Goal: Transaction & Acquisition: Download file/media

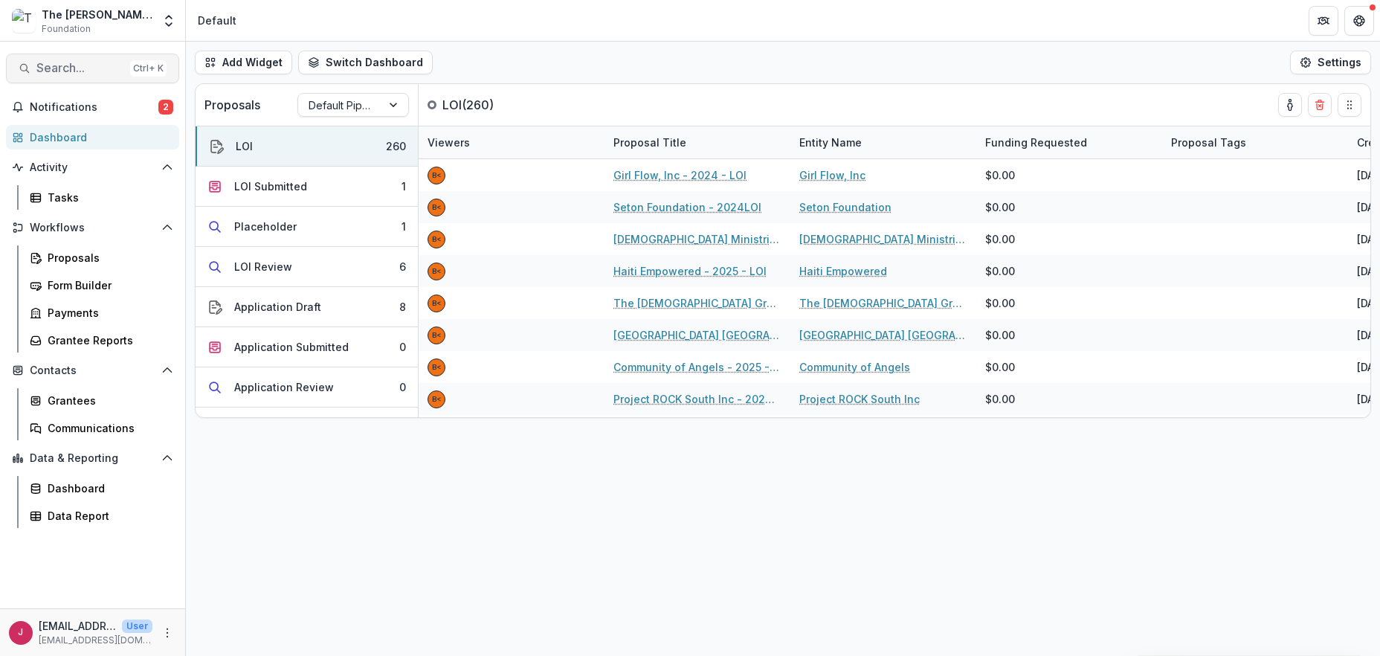
click at [52, 65] on span "Search..." at bounding box center [80, 68] width 88 height 14
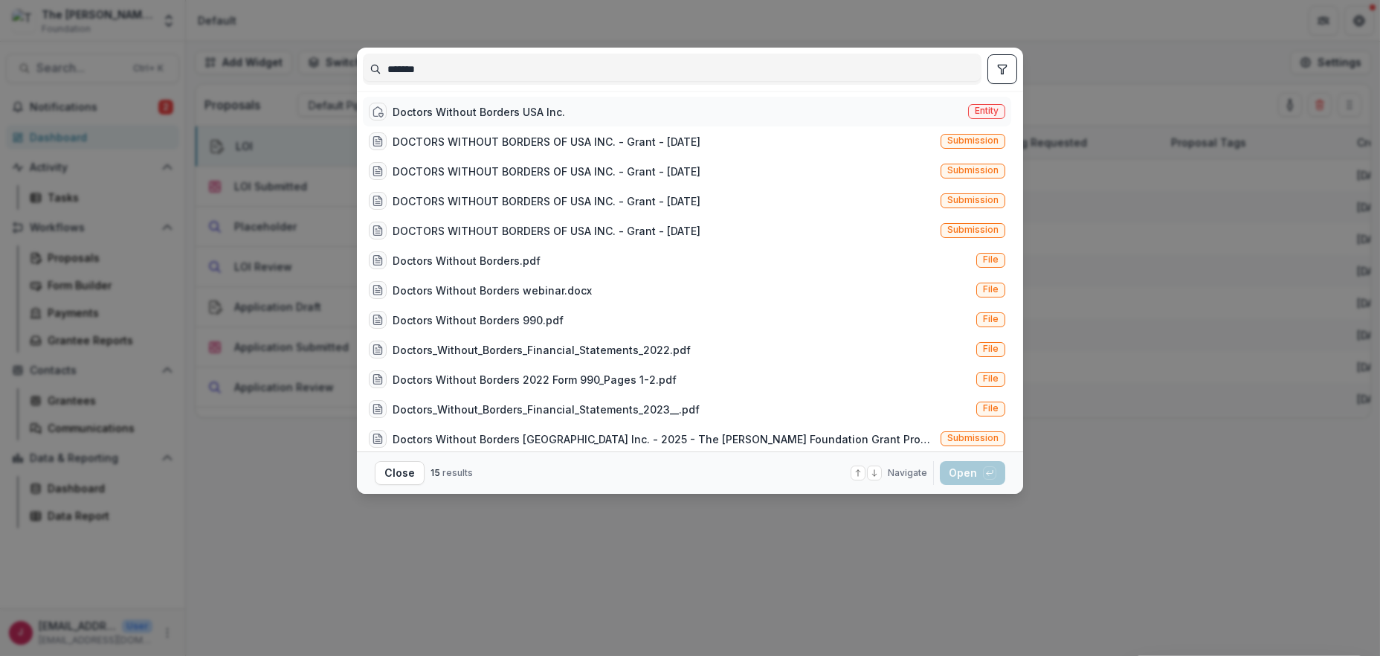
type input "*******"
click at [456, 109] on div "Doctors Without Borders USA Inc." at bounding box center [478, 112] width 172 height 16
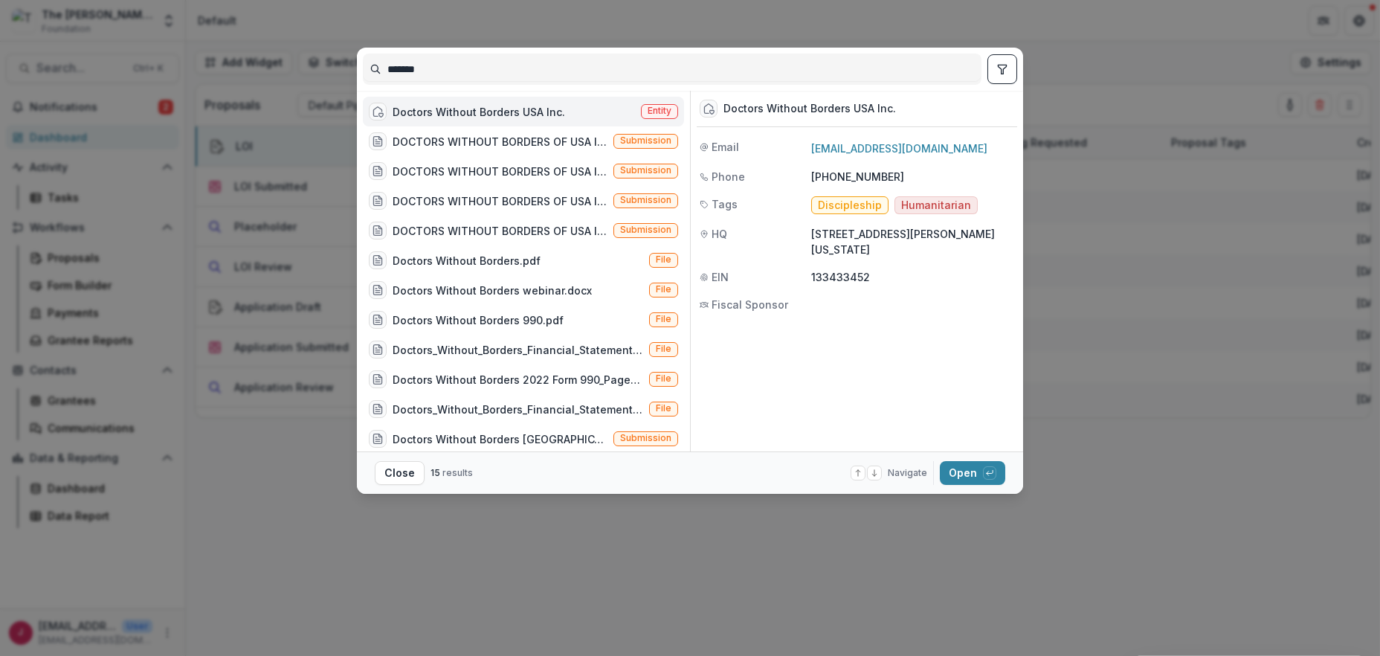
click at [456, 109] on div "Doctors Without Borders USA Inc." at bounding box center [478, 112] width 172 height 16
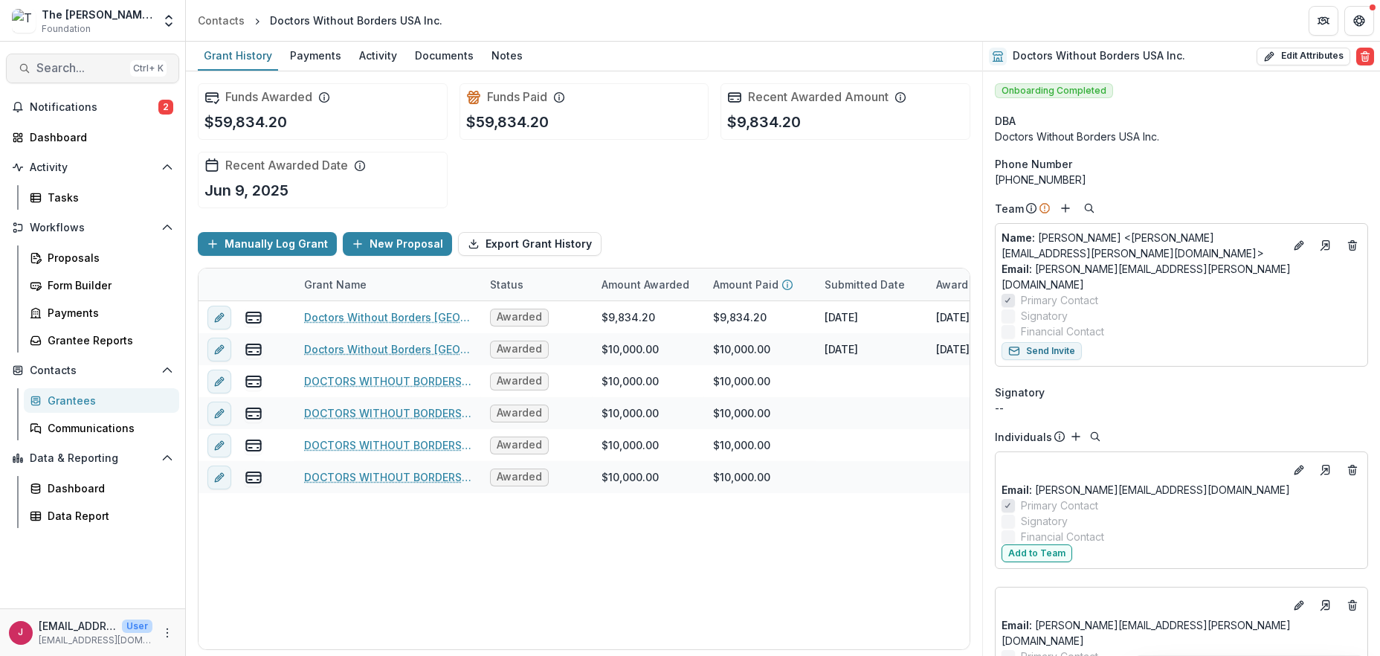
click at [88, 60] on button "Search... Ctrl + K" at bounding box center [92, 69] width 173 height 30
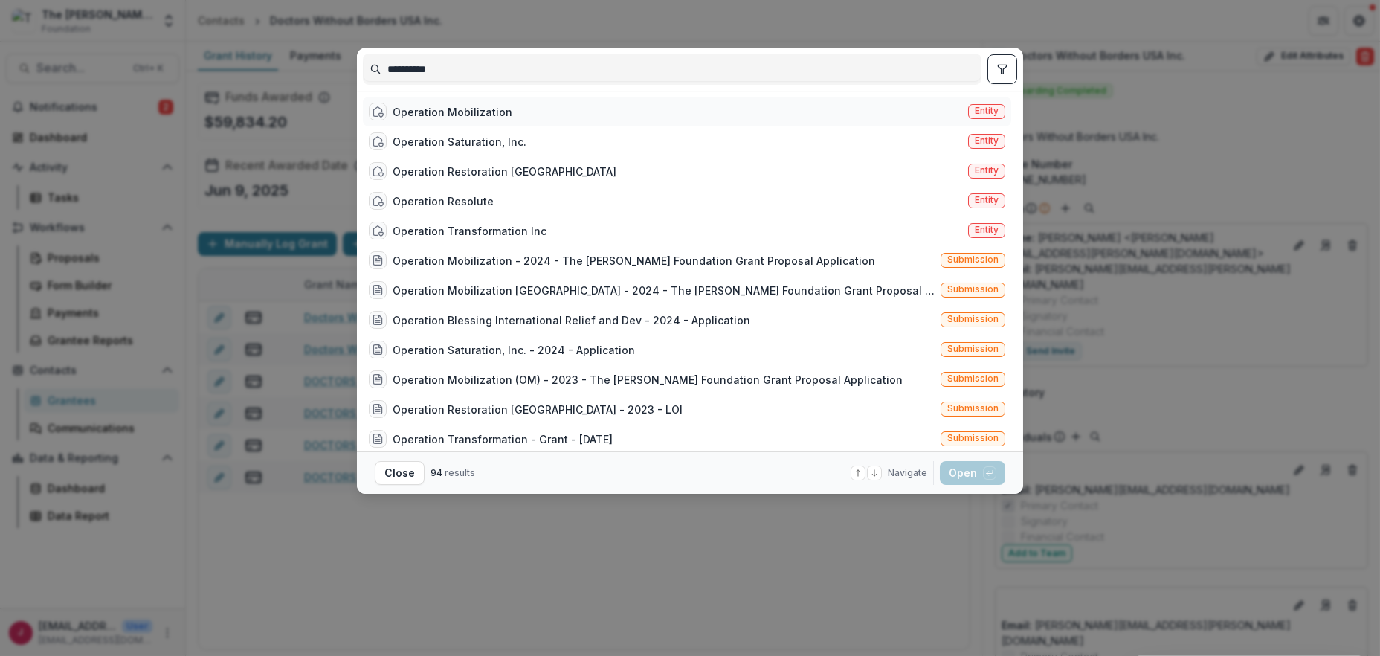
type input "**********"
click at [424, 111] on div "Operation Mobilization" at bounding box center [452, 112] width 120 height 16
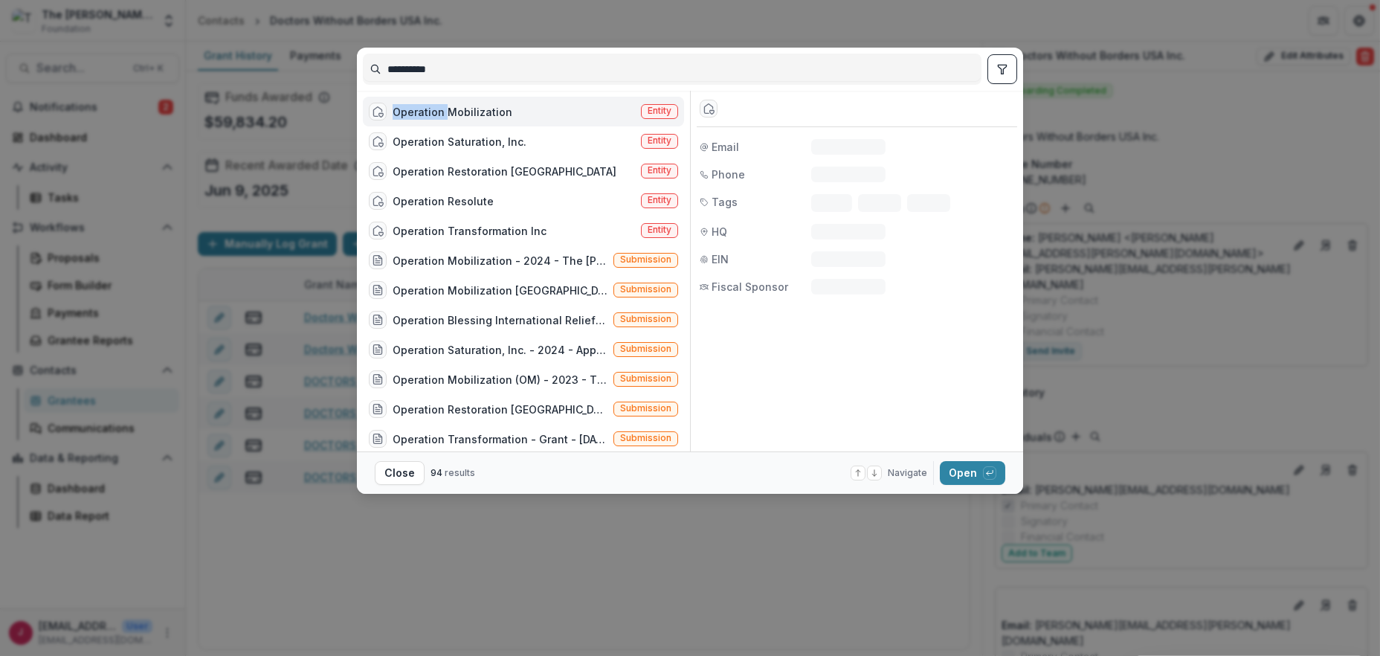
click at [424, 111] on div "Operation Mobilization" at bounding box center [452, 112] width 120 height 16
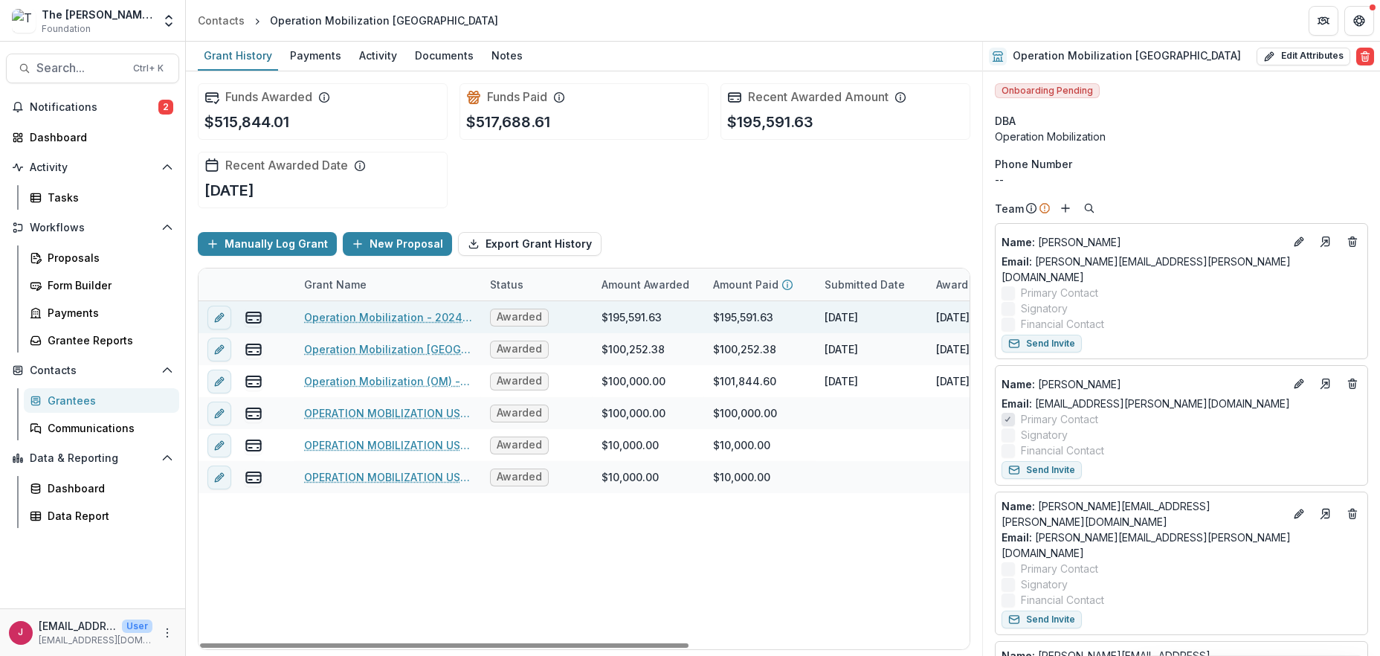
click at [422, 311] on link "Operation Mobilization - 2024 - The [PERSON_NAME] Foundation Grant Proposal App…" at bounding box center [388, 317] width 168 height 16
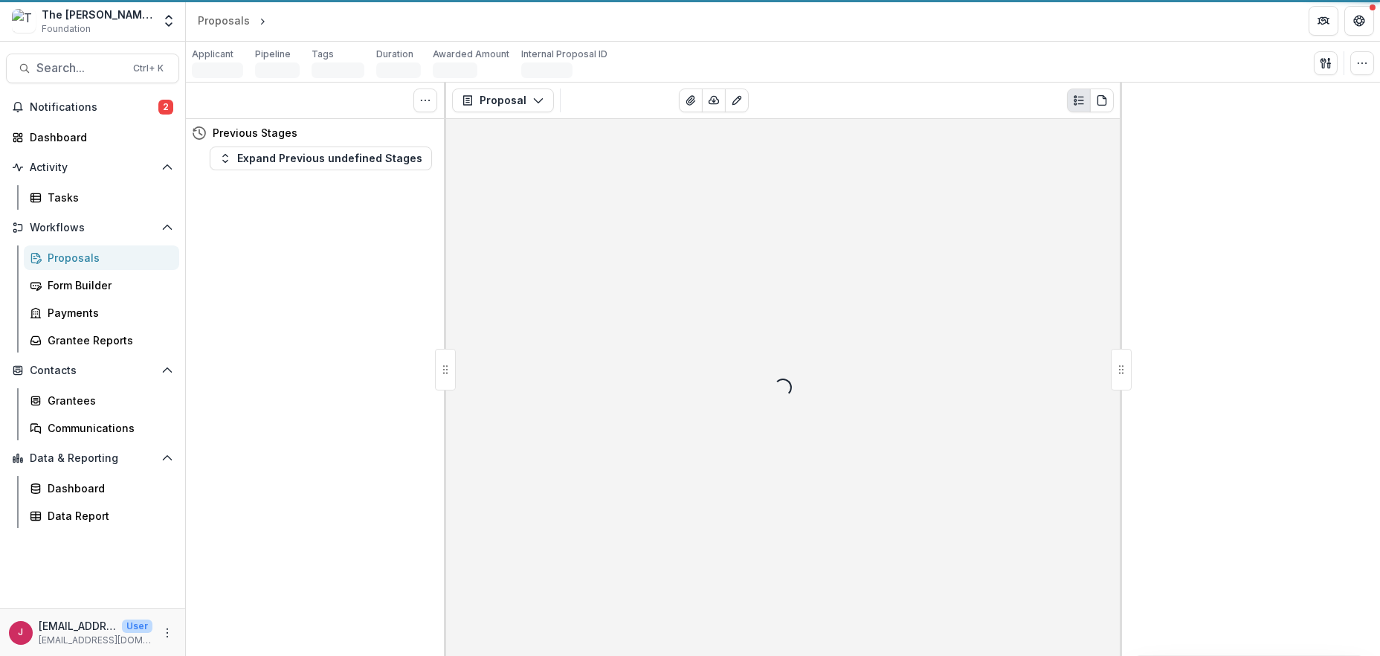
click at [422, 311] on div "Tasks 0 Show Cancelled Tasks Previous Stages Expand Previous undefined Stages" at bounding box center [316, 369] width 260 height 573
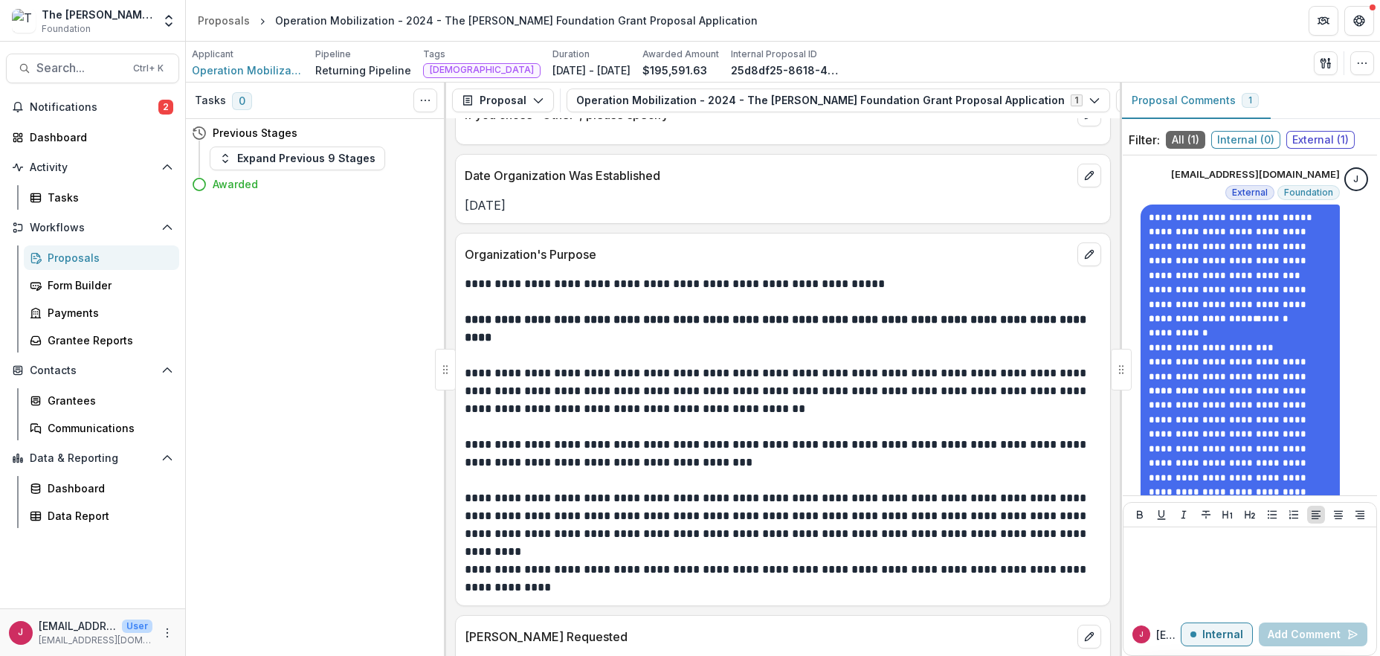
scroll to position [1585, 0]
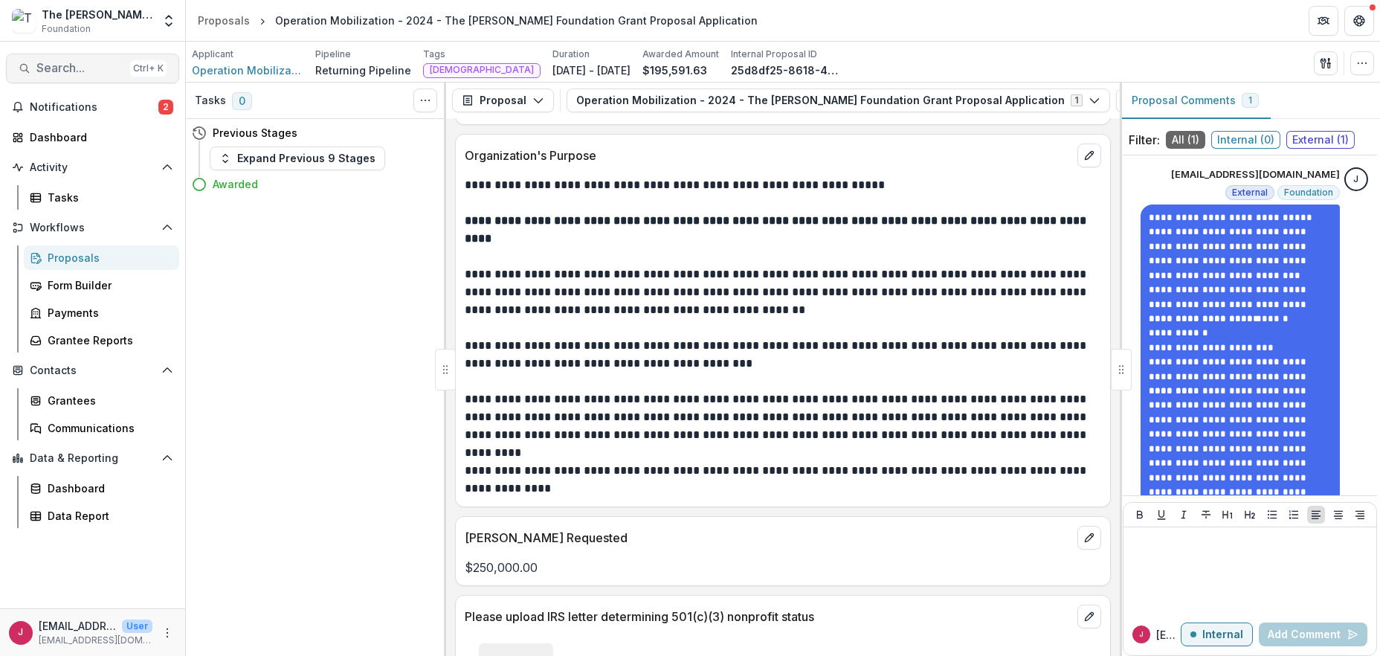
click at [55, 65] on span "Search..." at bounding box center [80, 68] width 88 height 14
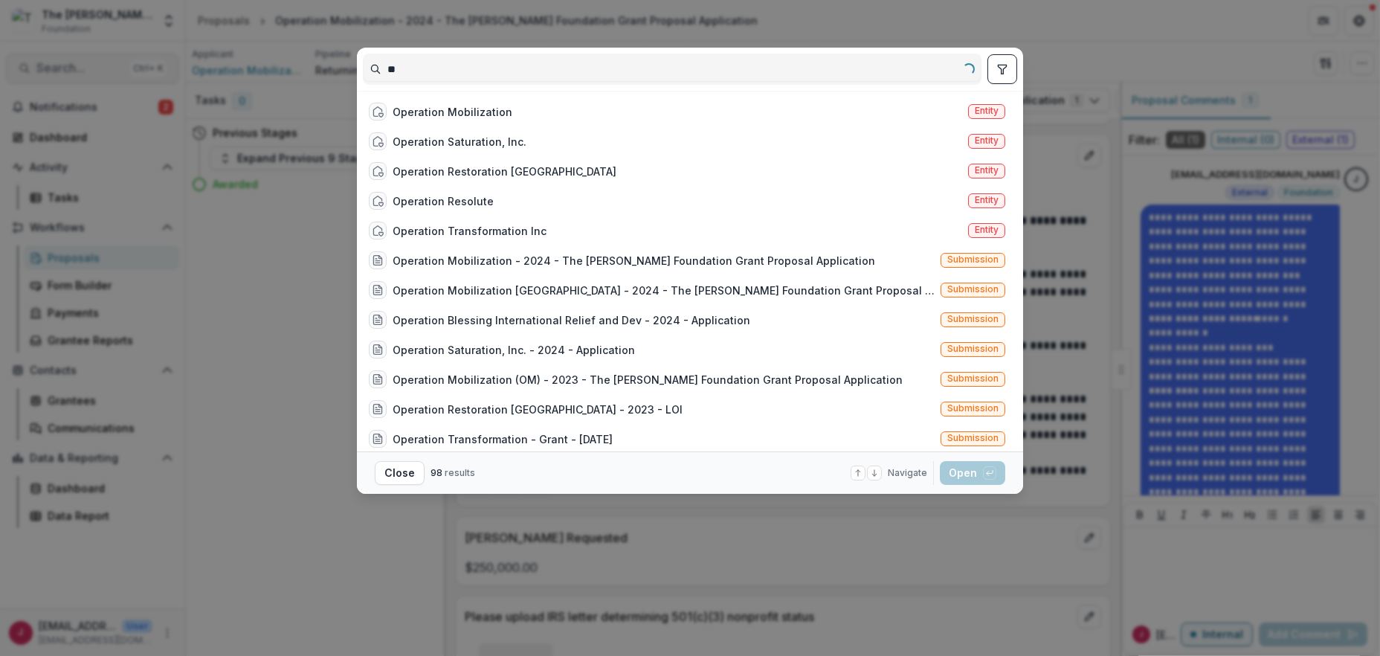
type input "*"
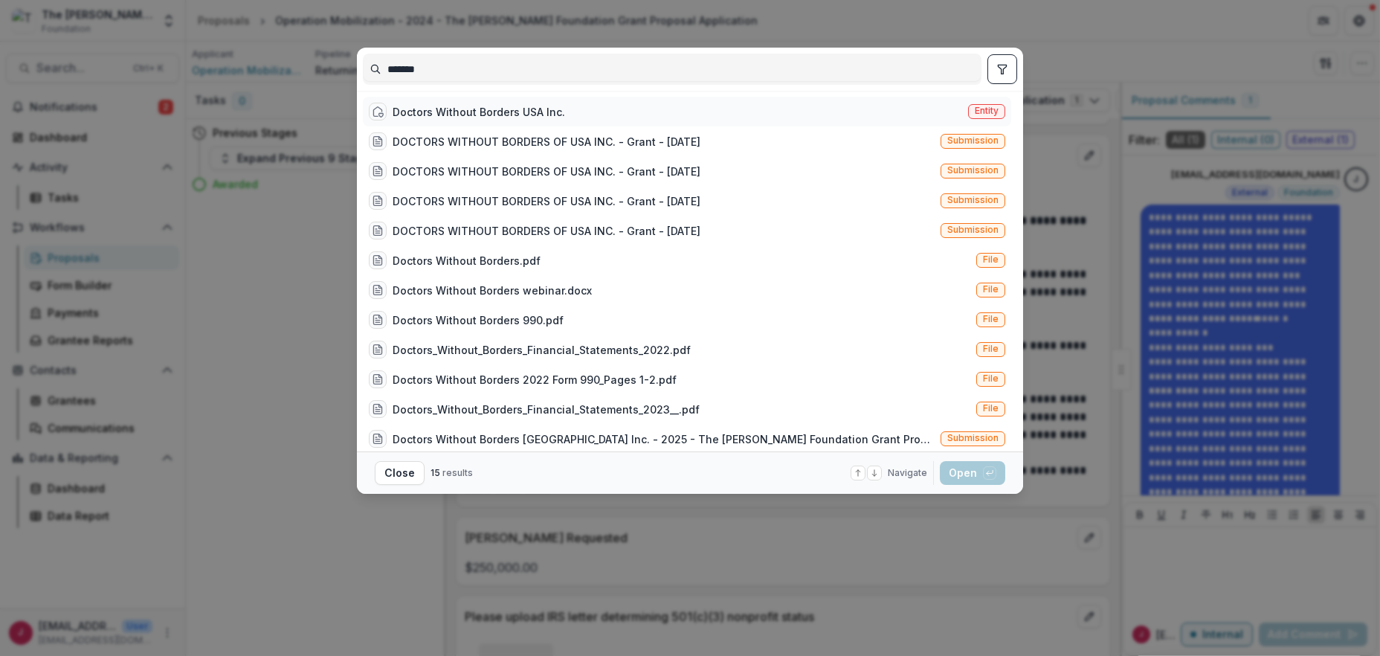
type input "*******"
click at [515, 108] on div "Doctors Without Borders USA Inc." at bounding box center [478, 112] width 172 height 16
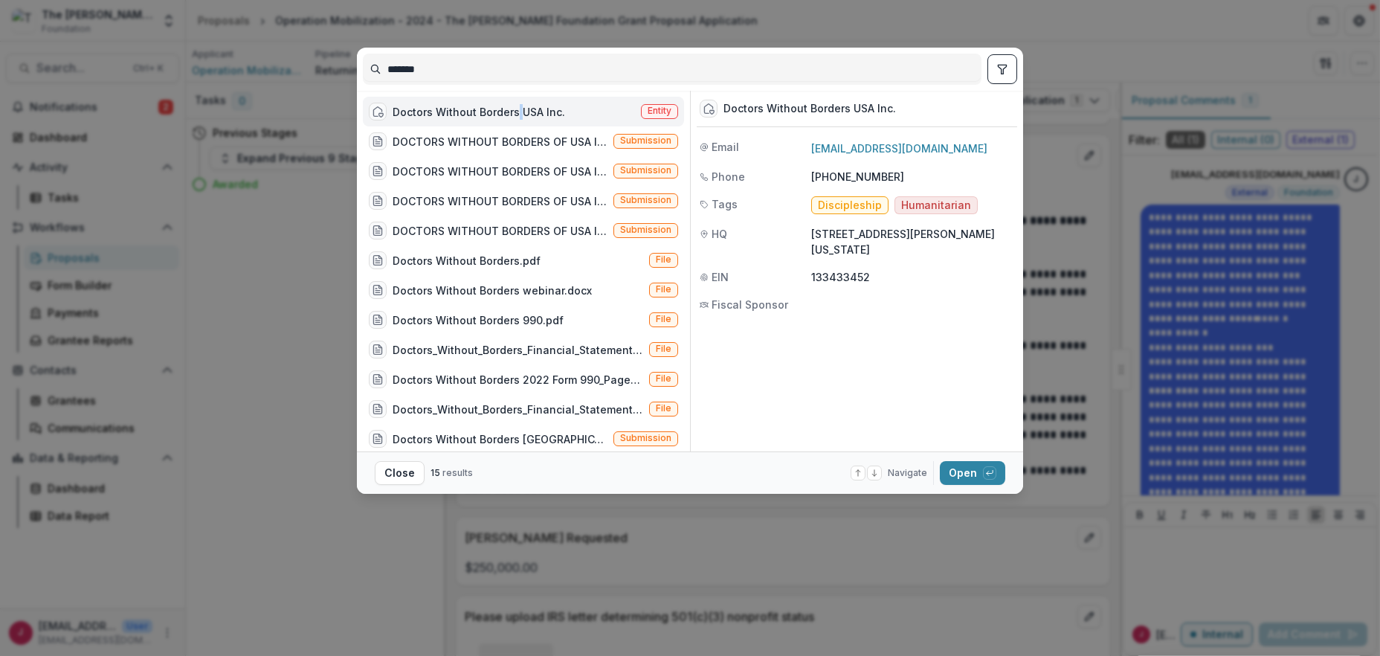
click at [515, 108] on div "Doctors Without Borders USA Inc." at bounding box center [478, 112] width 172 height 16
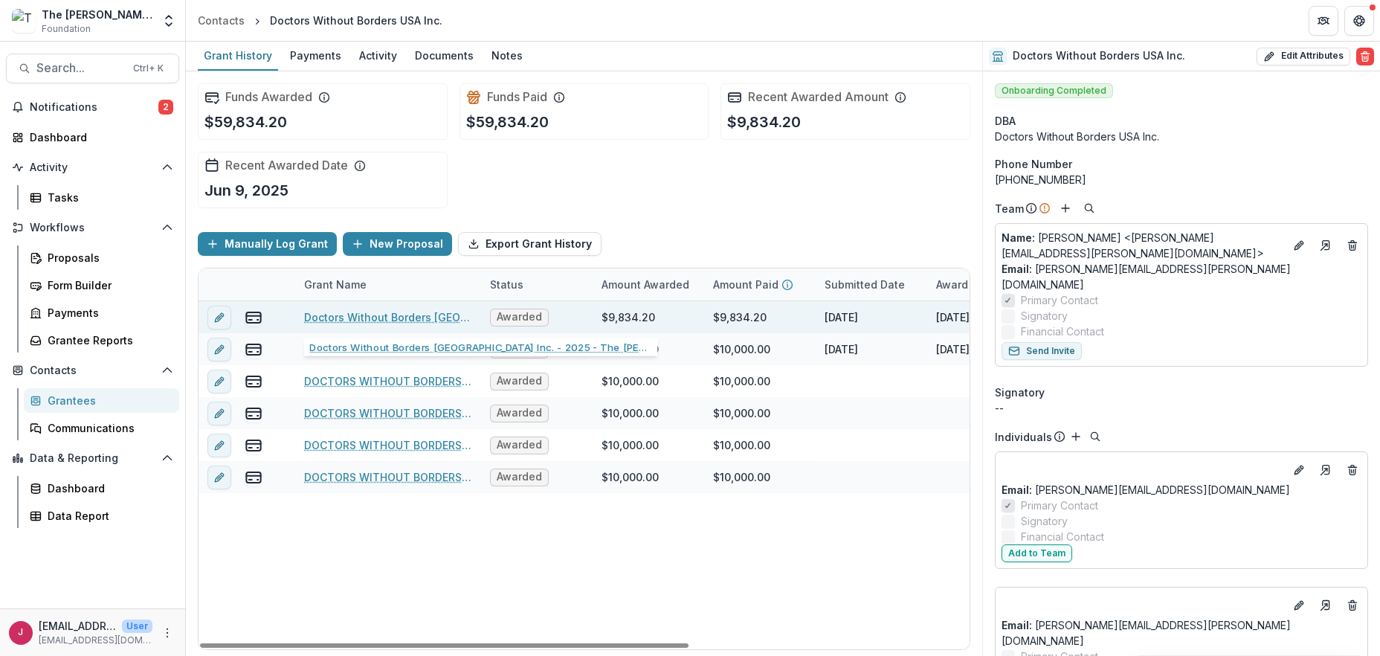
click at [427, 317] on link "Doctors Without Borders [GEOGRAPHIC_DATA] Inc. - 2025 - The [PERSON_NAME] Found…" at bounding box center [388, 317] width 168 height 16
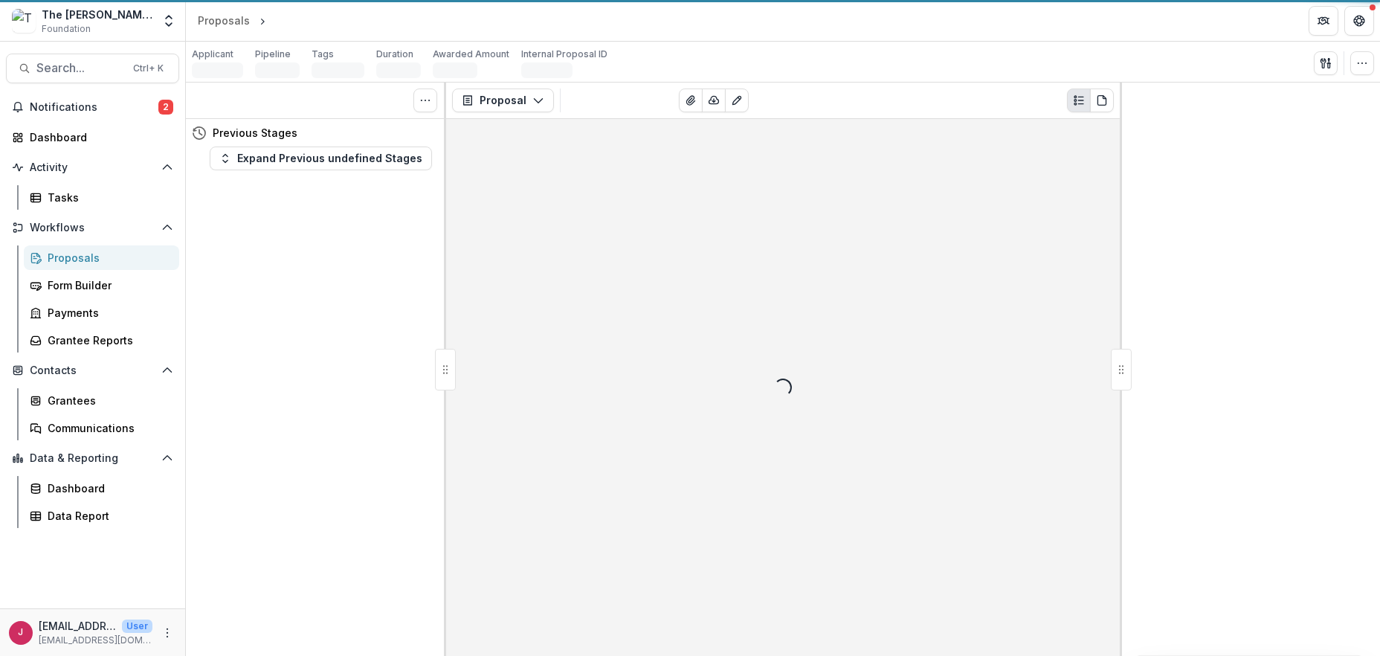
click at [427, 317] on div "Tasks 0 Show Cancelled Tasks Previous Stages Expand Previous undefined Stages" at bounding box center [316, 369] width 260 height 573
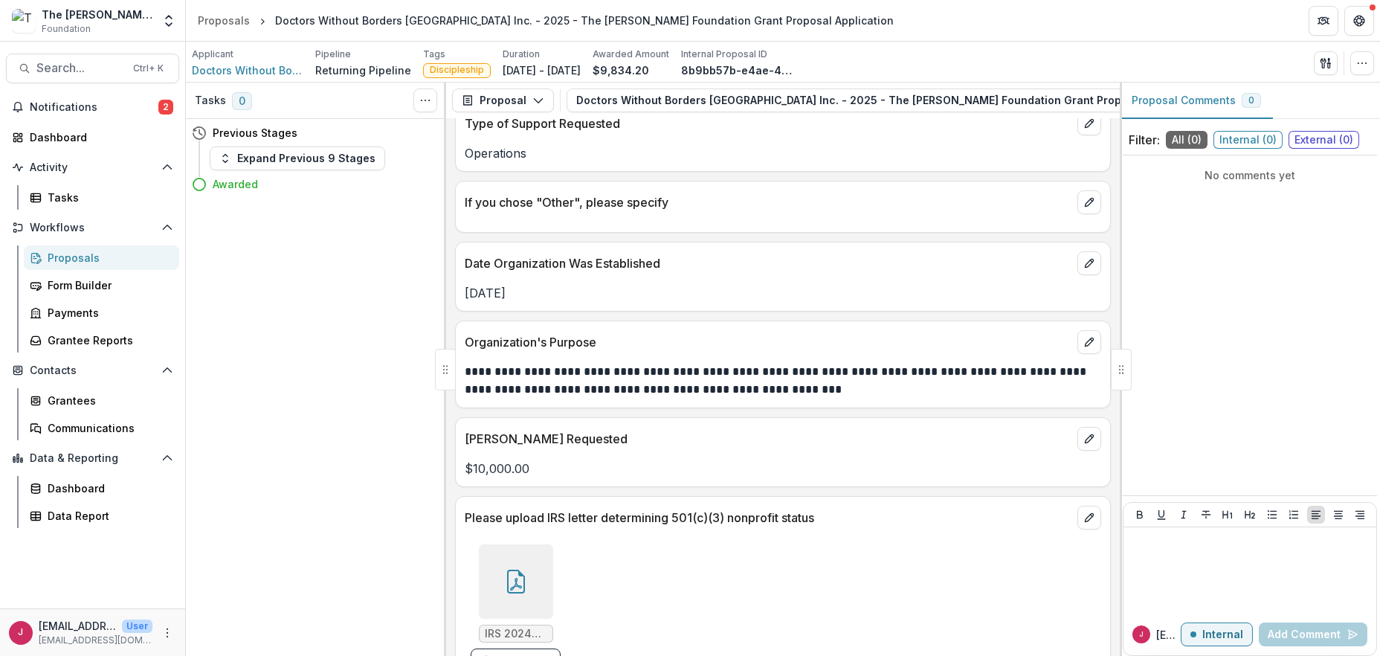
scroll to position [1387, 0]
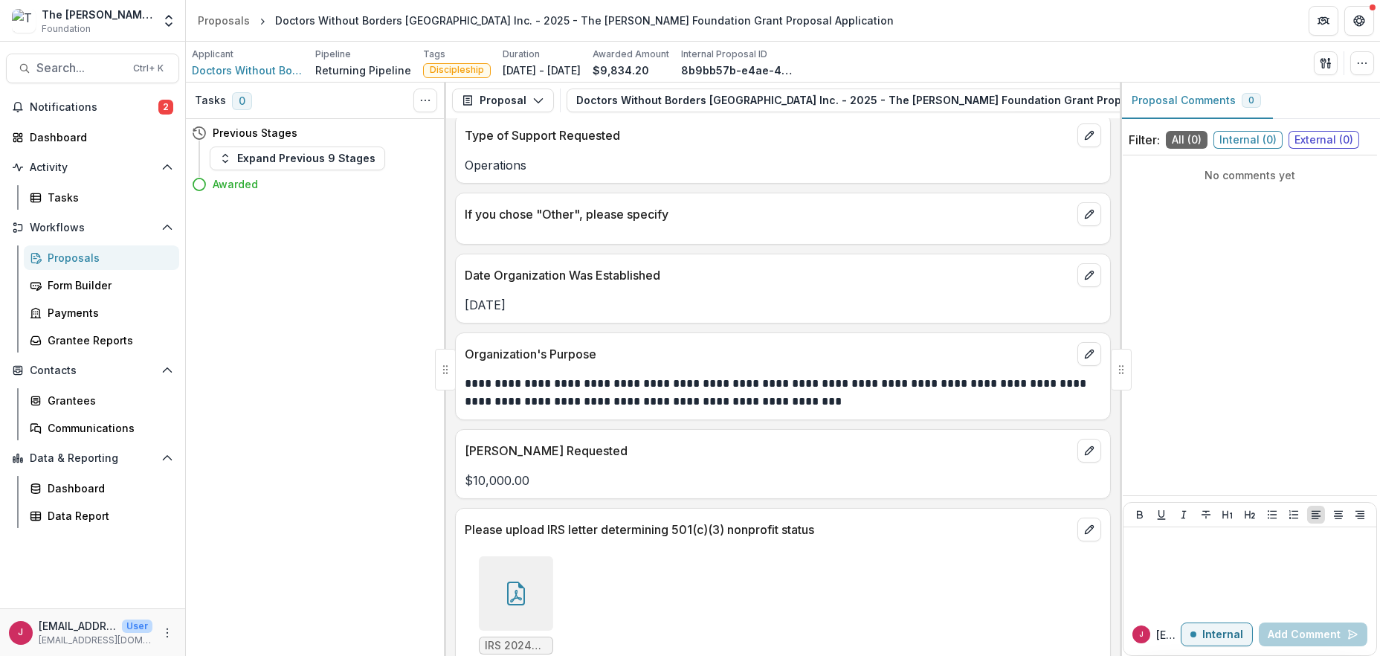
click at [492, 597] on div at bounding box center [516, 593] width 74 height 74
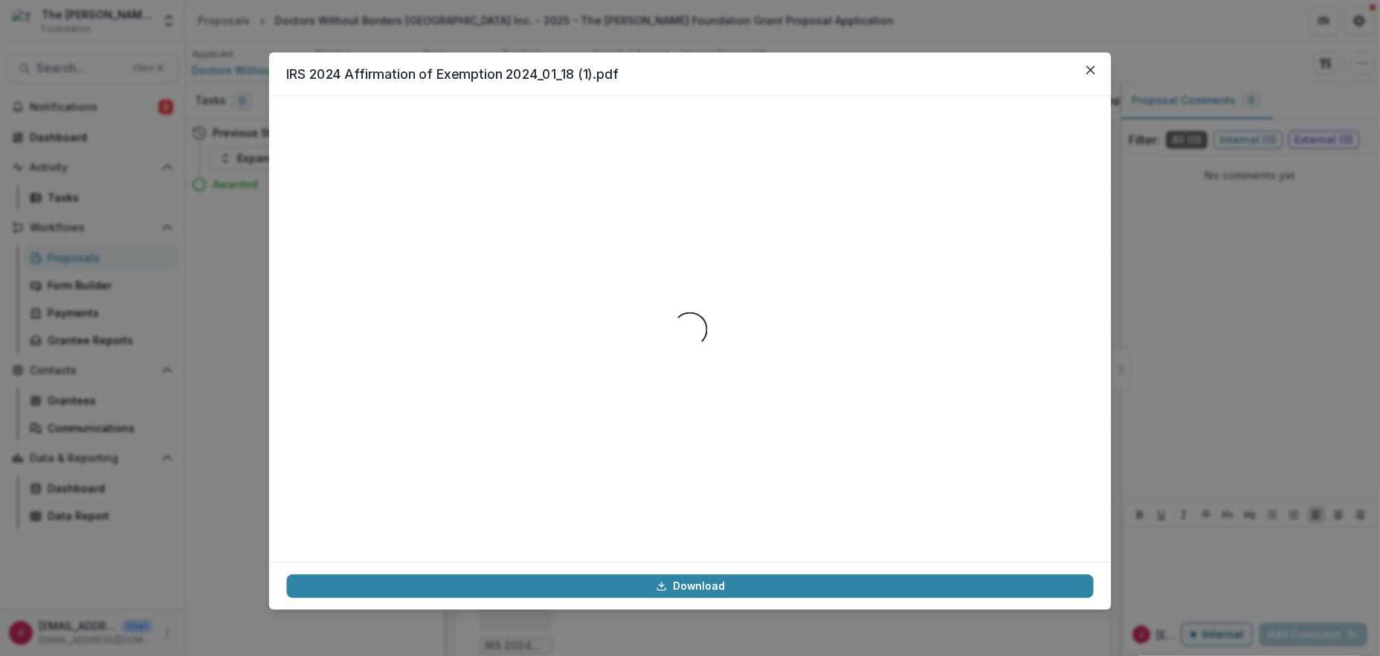
click at [492, 597] on footer "Download" at bounding box center [689, 586] width 841 height 48
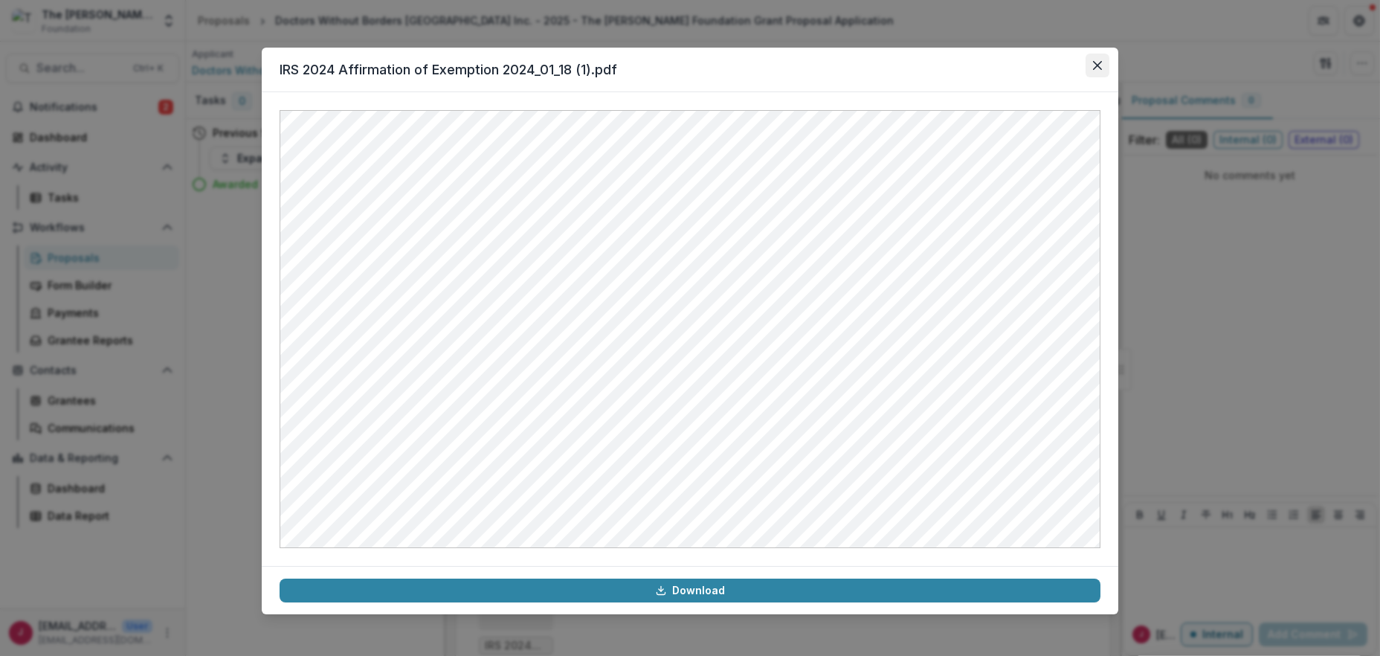
click at [1093, 61] on icon "Close" at bounding box center [1097, 65] width 9 height 9
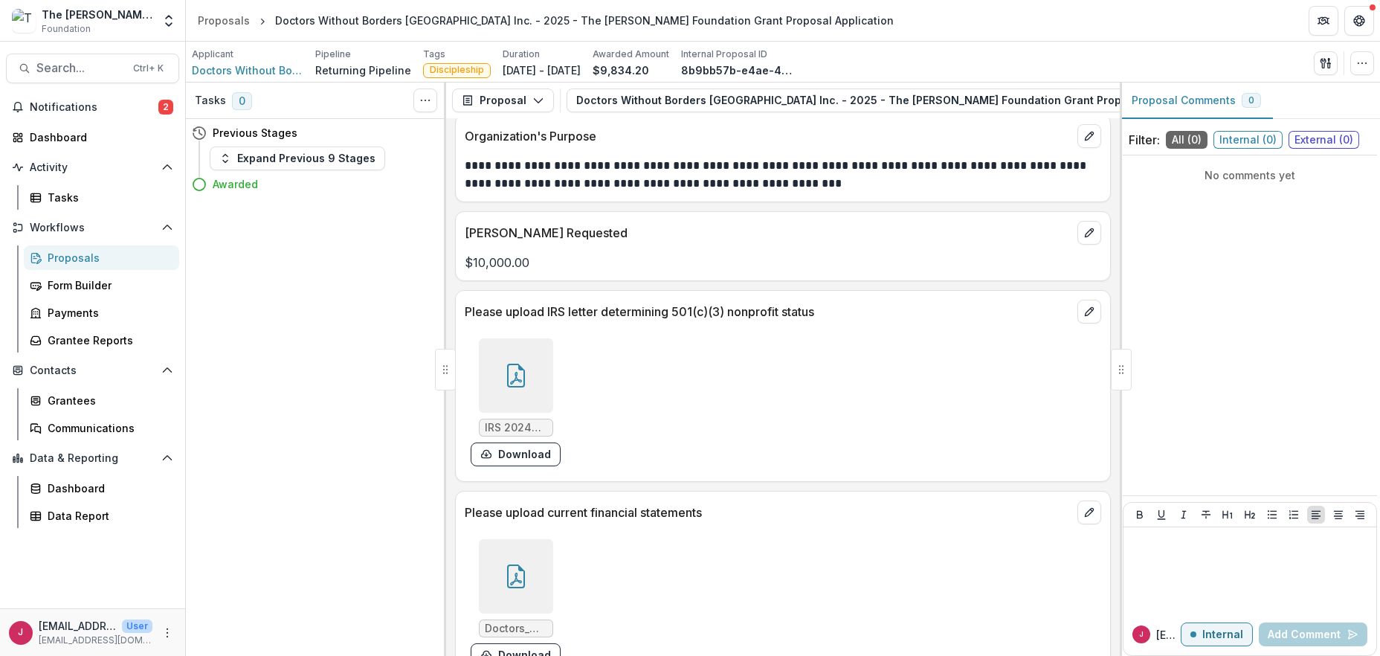
scroll to position [1712, 0]
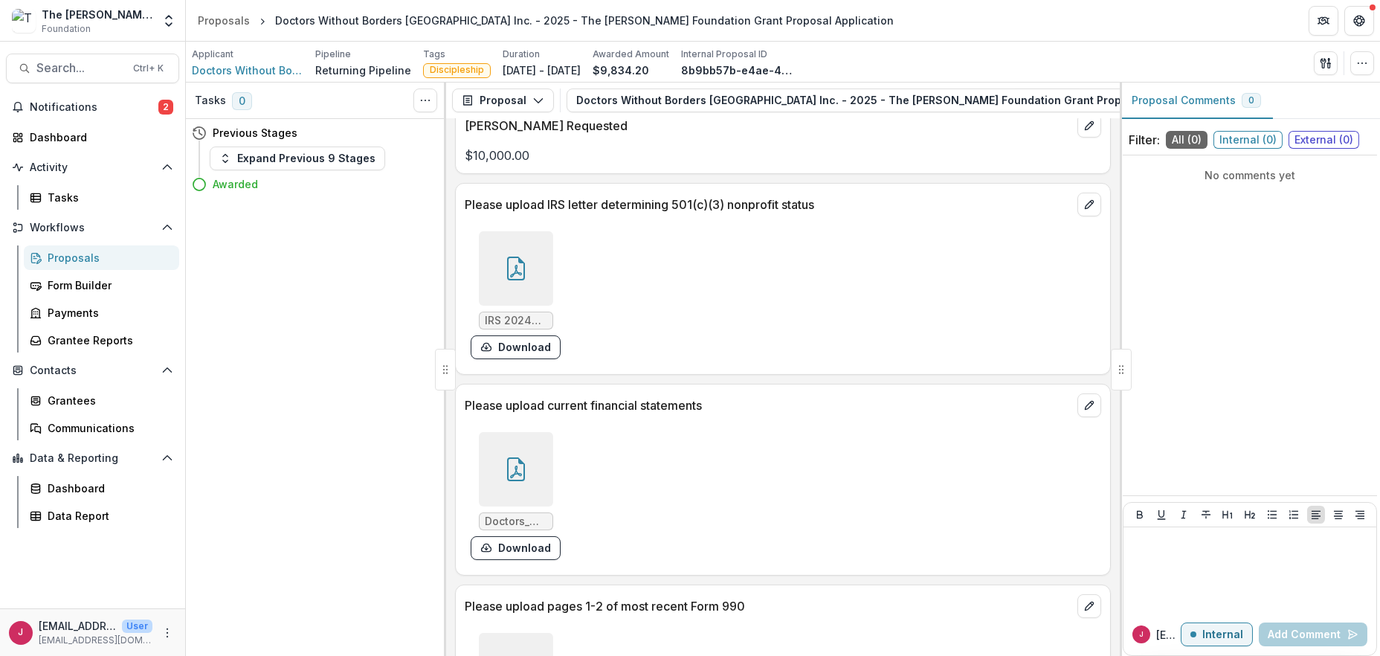
click at [511, 480] on div at bounding box center [516, 469] width 74 height 74
click at [511, 477] on div "Loading..." at bounding box center [690, 329] width 816 height 436
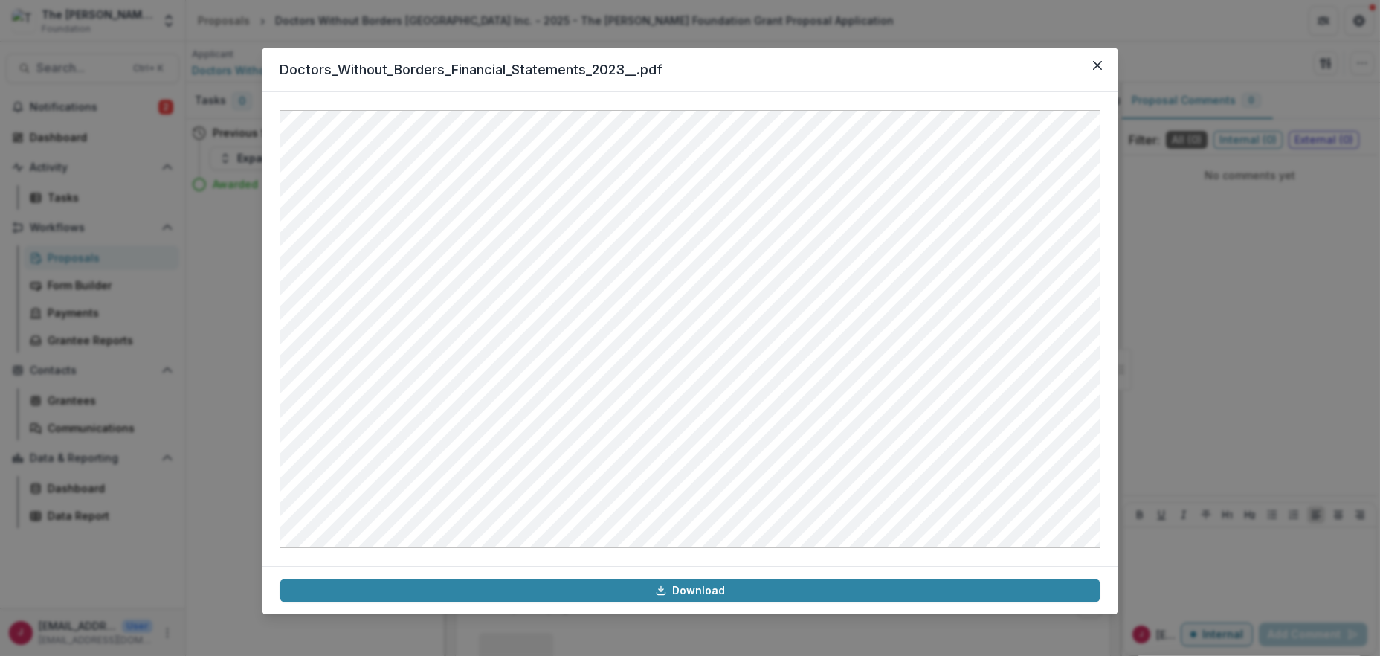
click at [1091, 50] on header "Doctors_Without_Borders_Financial_Statements_2023__.pdf" at bounding box center [690, 70] width 856 height 45
drag, startPoint x: 1089, startPoint y: 66, endPoint x: 999, endPoint y: 100, distance: 96.0
click at [1091, 65] on button "Close" at bounding box center [1097, 66] width 24 height 24
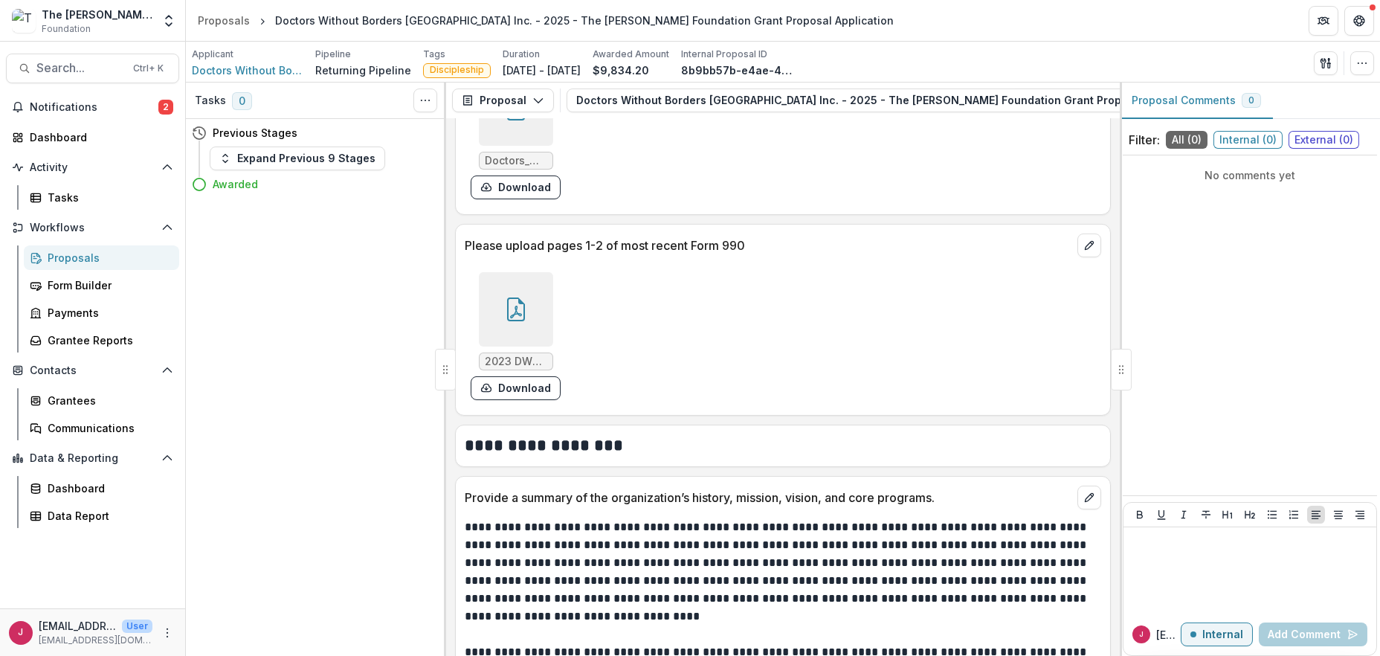
scroll to position [2108, 0]
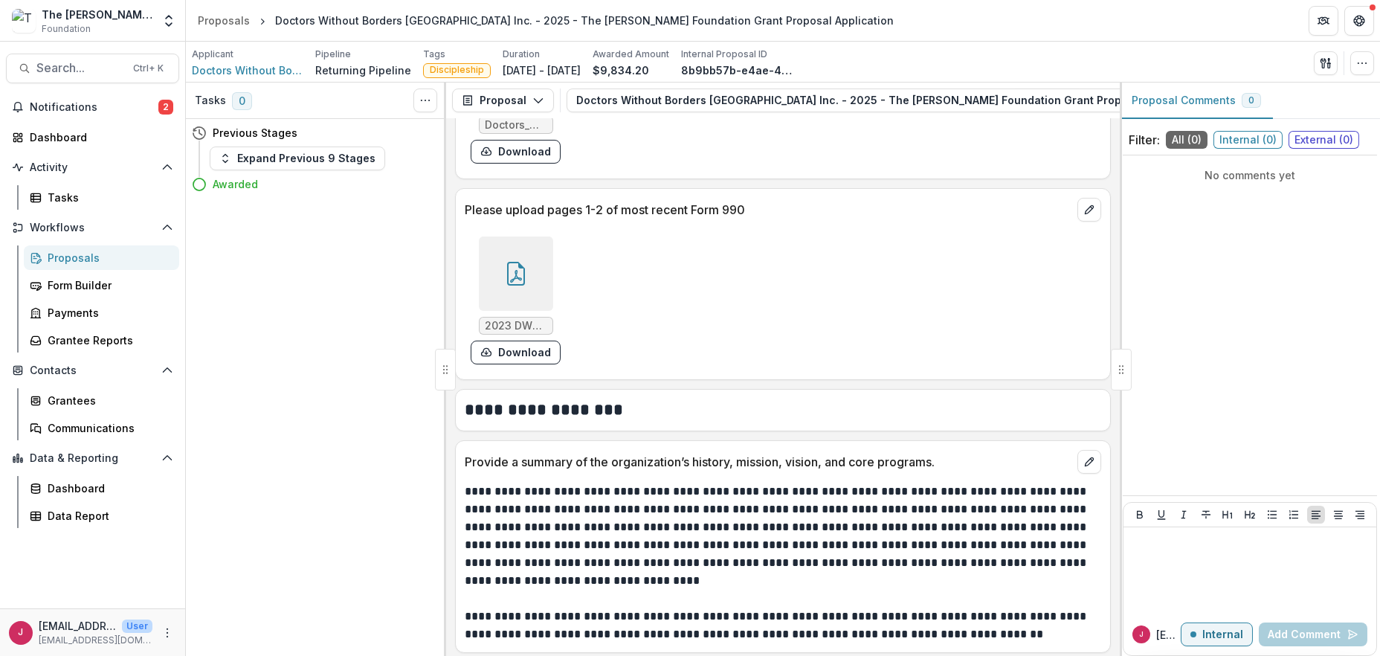
click at [533, 280] on div at bounding box center [516, 273] width 74 height 74
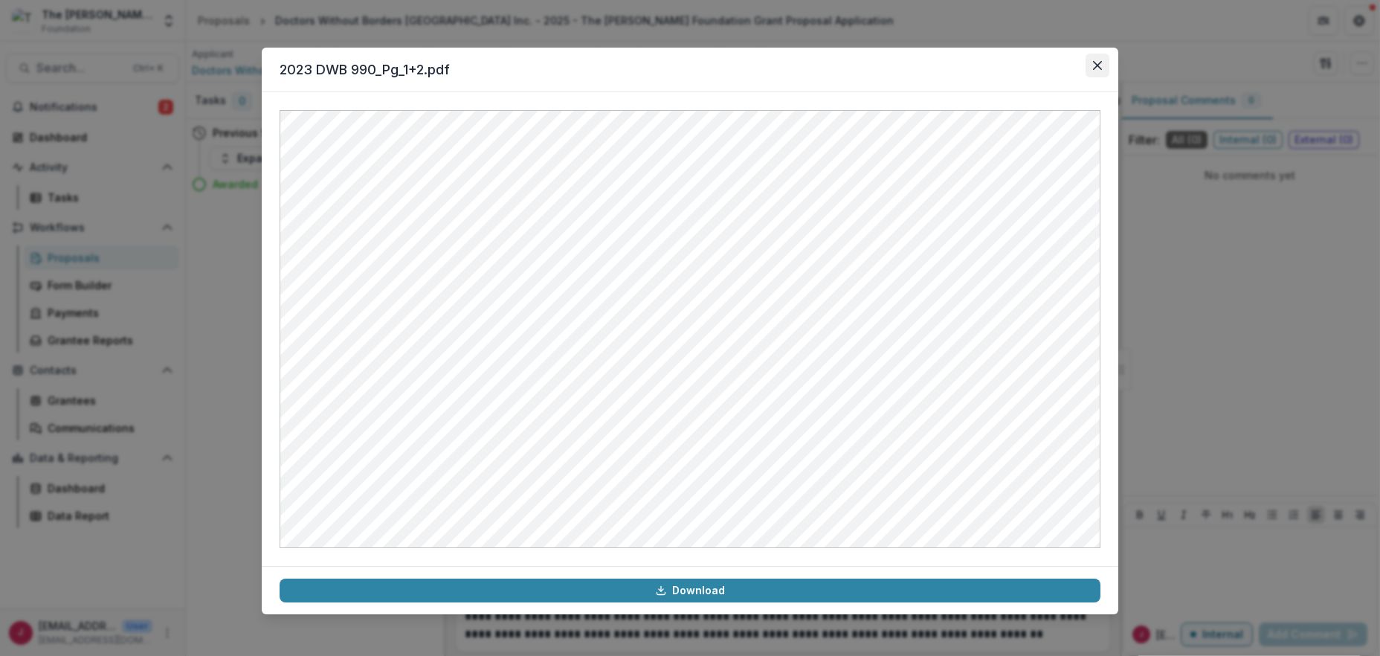
click at [1101, 62] on icon "Close" at bounding box center [1097, 65] width 9 height 9
